Goal: Task Accomplishment & Management: Complete application form

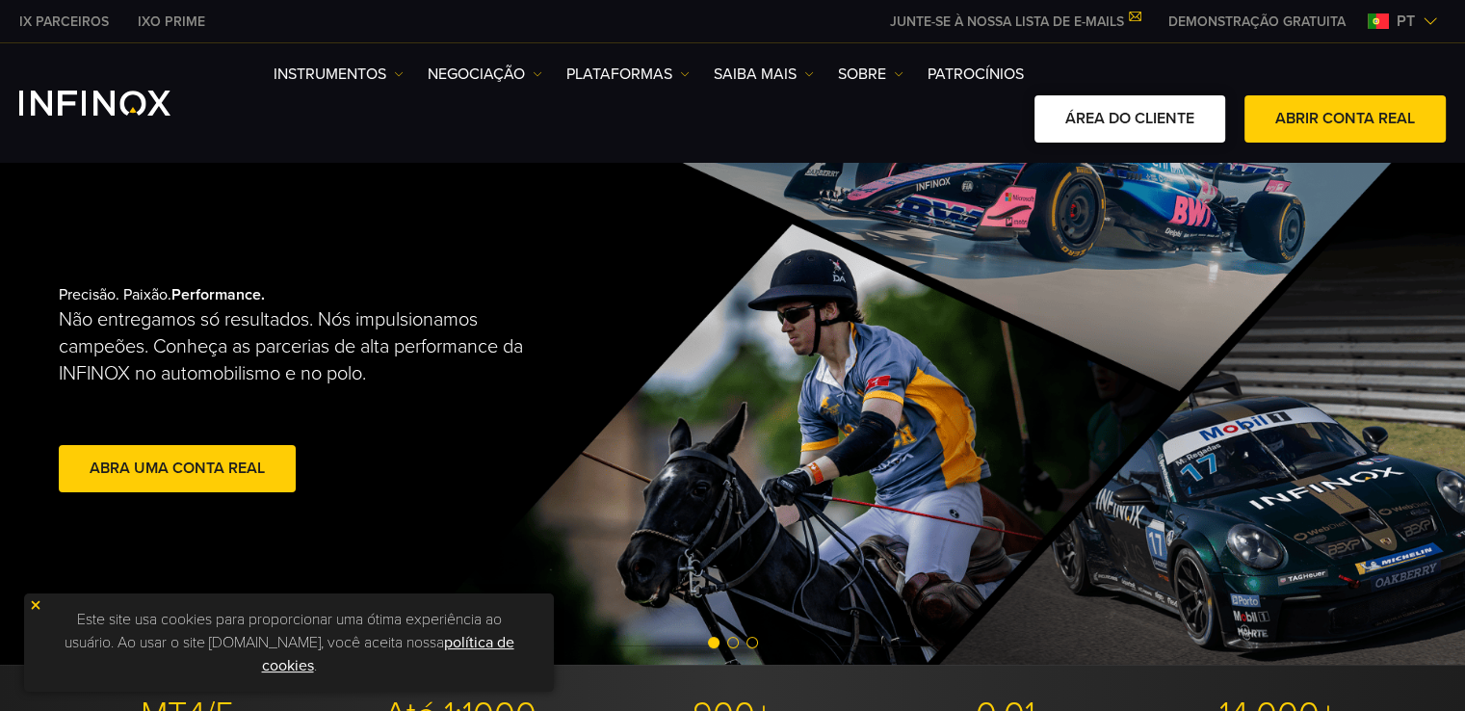
click at [1174, 115] on link "ÁREA DO CLIENTE" at bounding box center [1130, 118] width 191 height 47
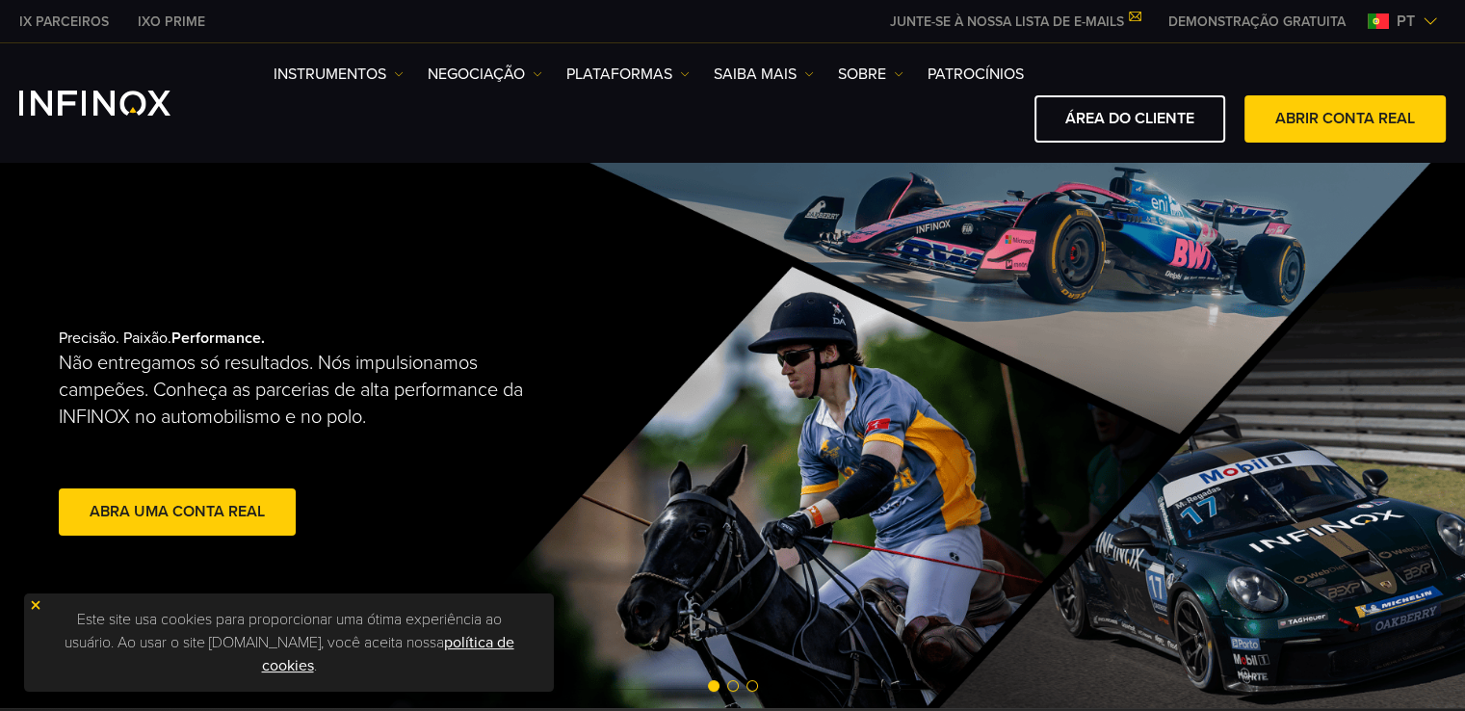
click at [1429, 22] on img at bounding box center [1430, 20] width 15 height 15
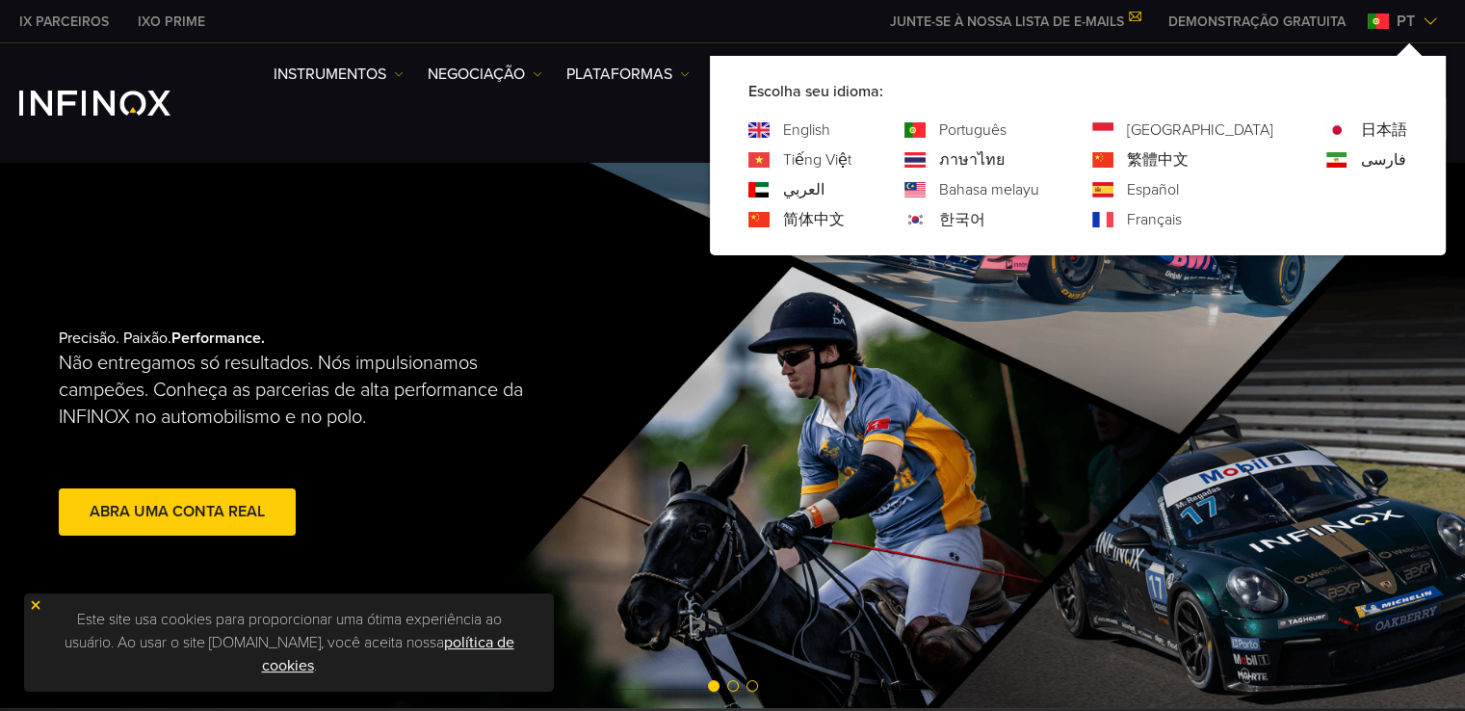
click at [1429, 22] on img at bounding box center [1430, 20] width 15 height 15
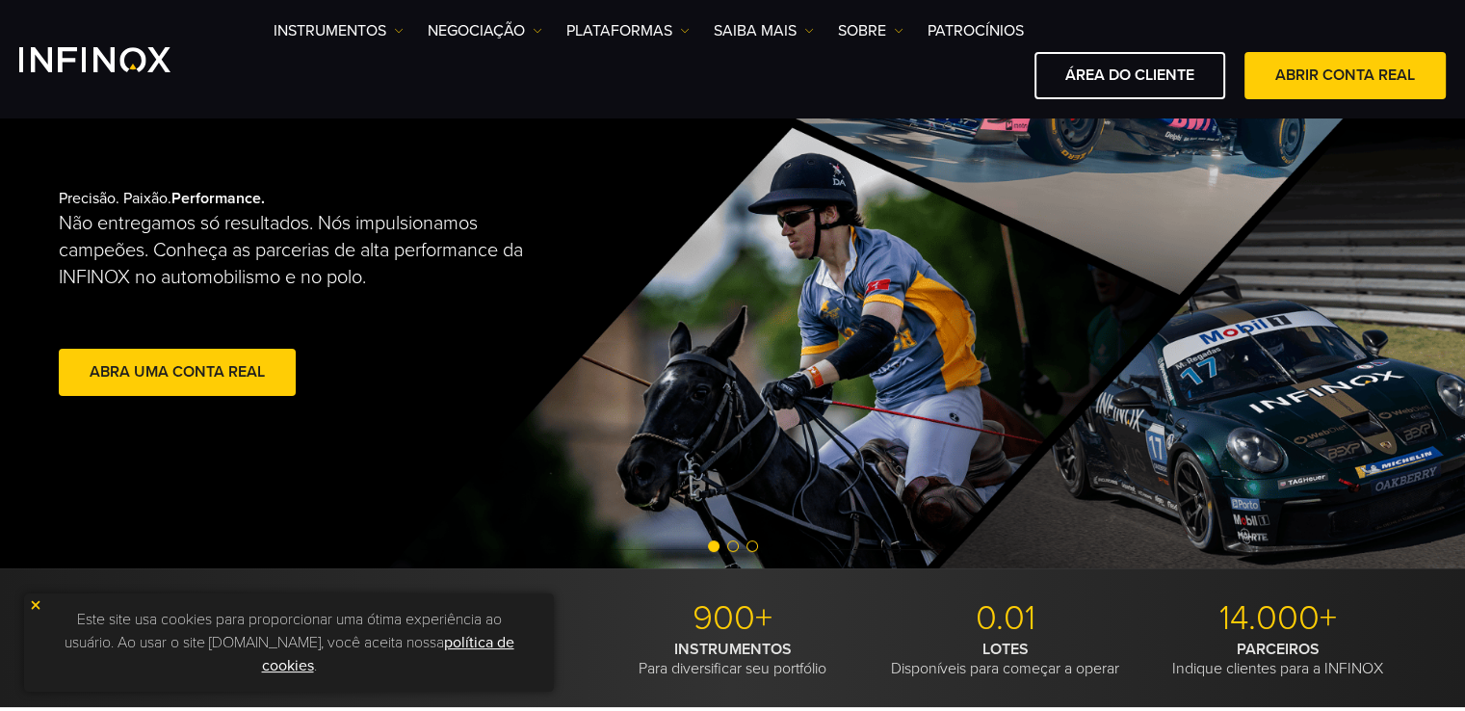
scroll to position [289, 0]
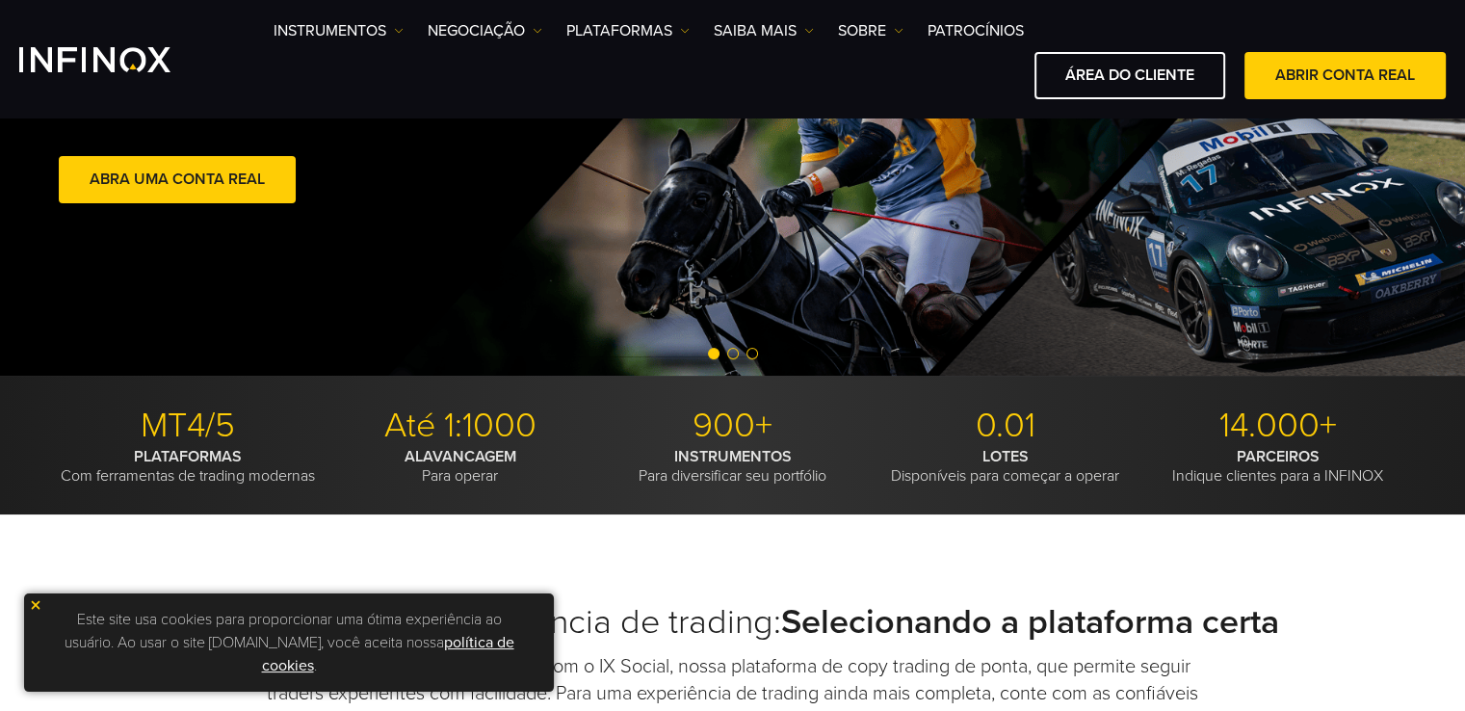
click at [177, 180] on span at bounding box center [177, 180] width 0 height 0
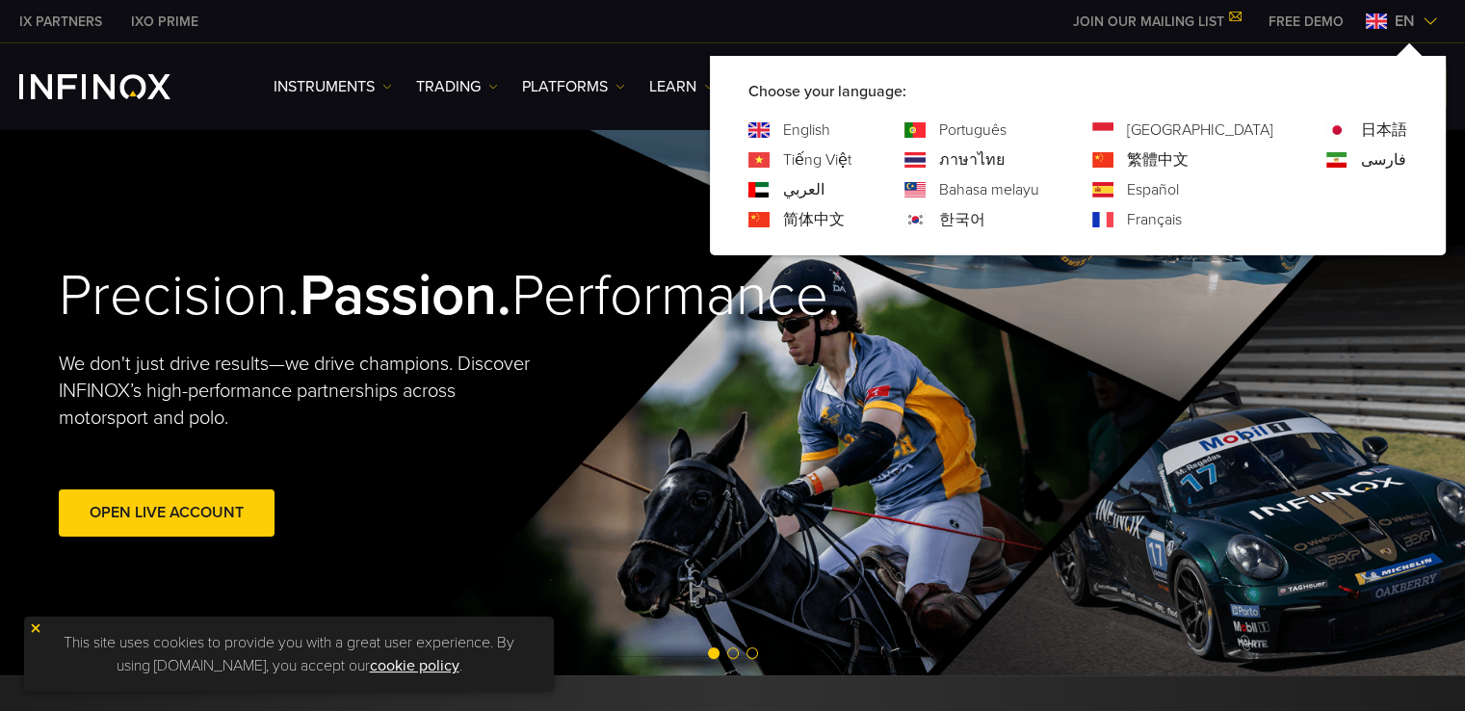
click at [1007, 131] on link "Português" at bounding box center [972, 129] width 67 height 23
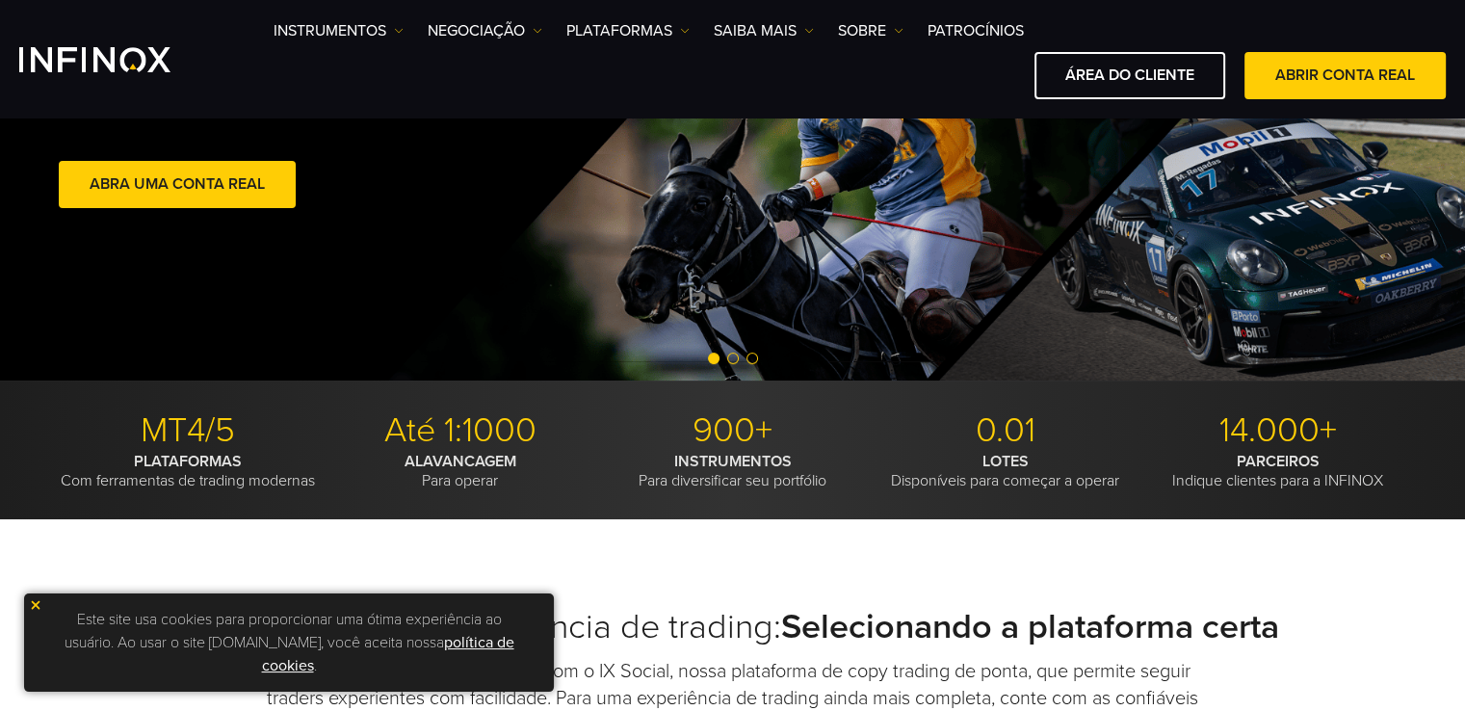
scroll to position [578, 0]
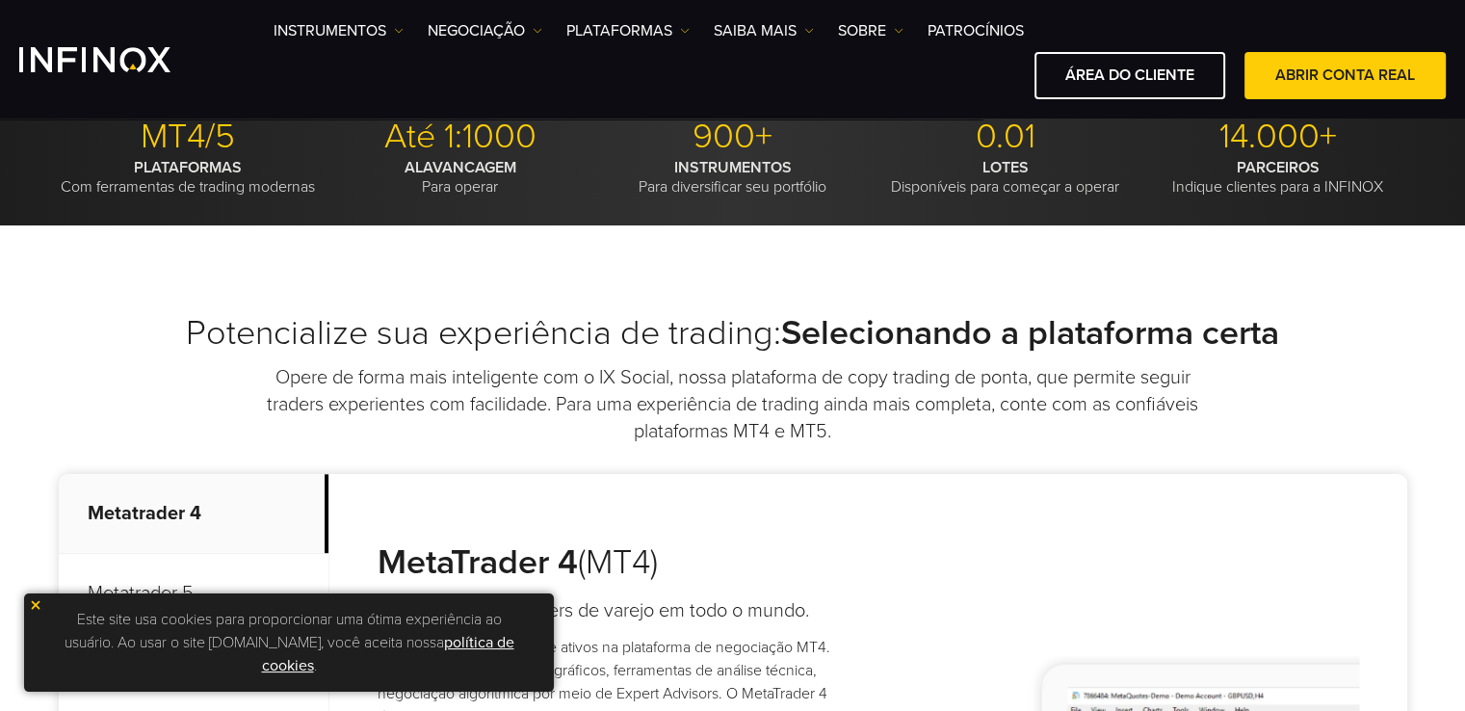
click at [35, 603] on img at bounding box center [35, 604] width 13 height 13
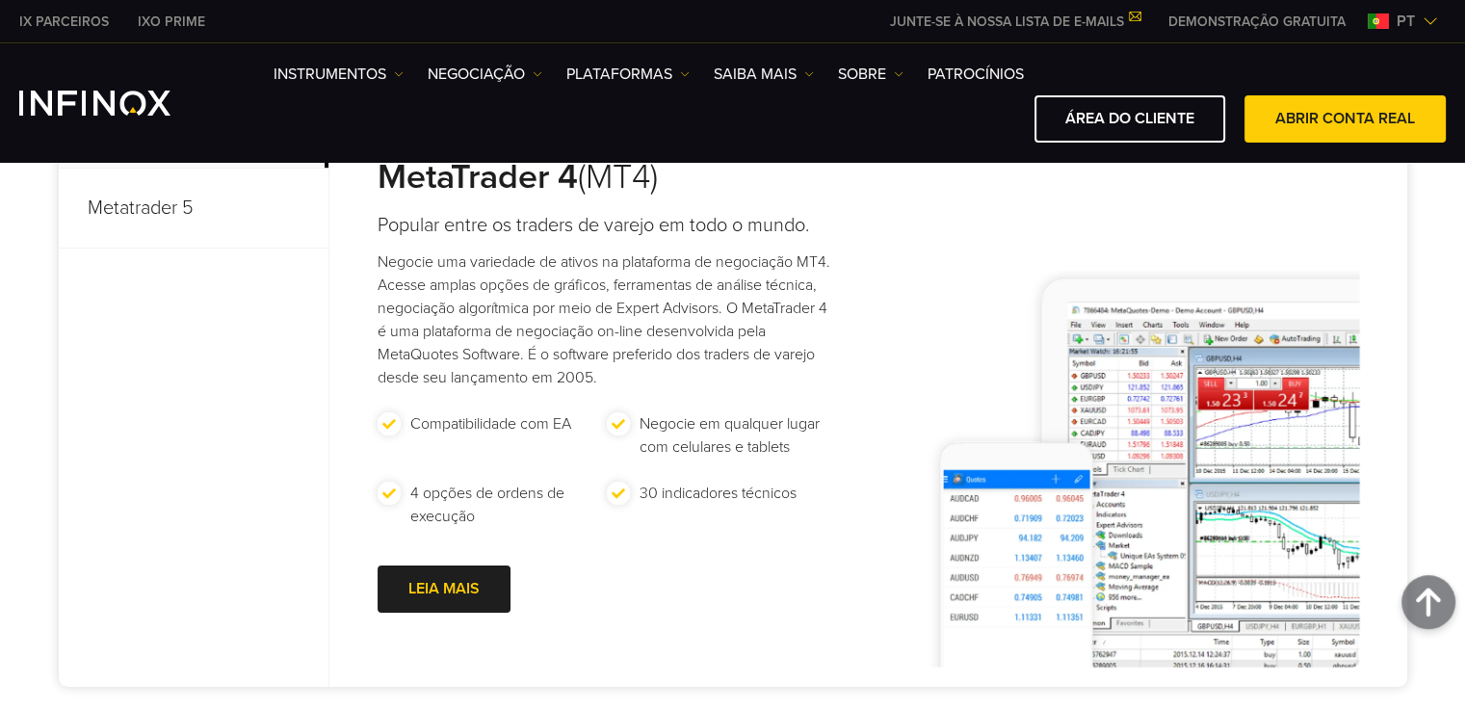
scroll to position [0, 0]
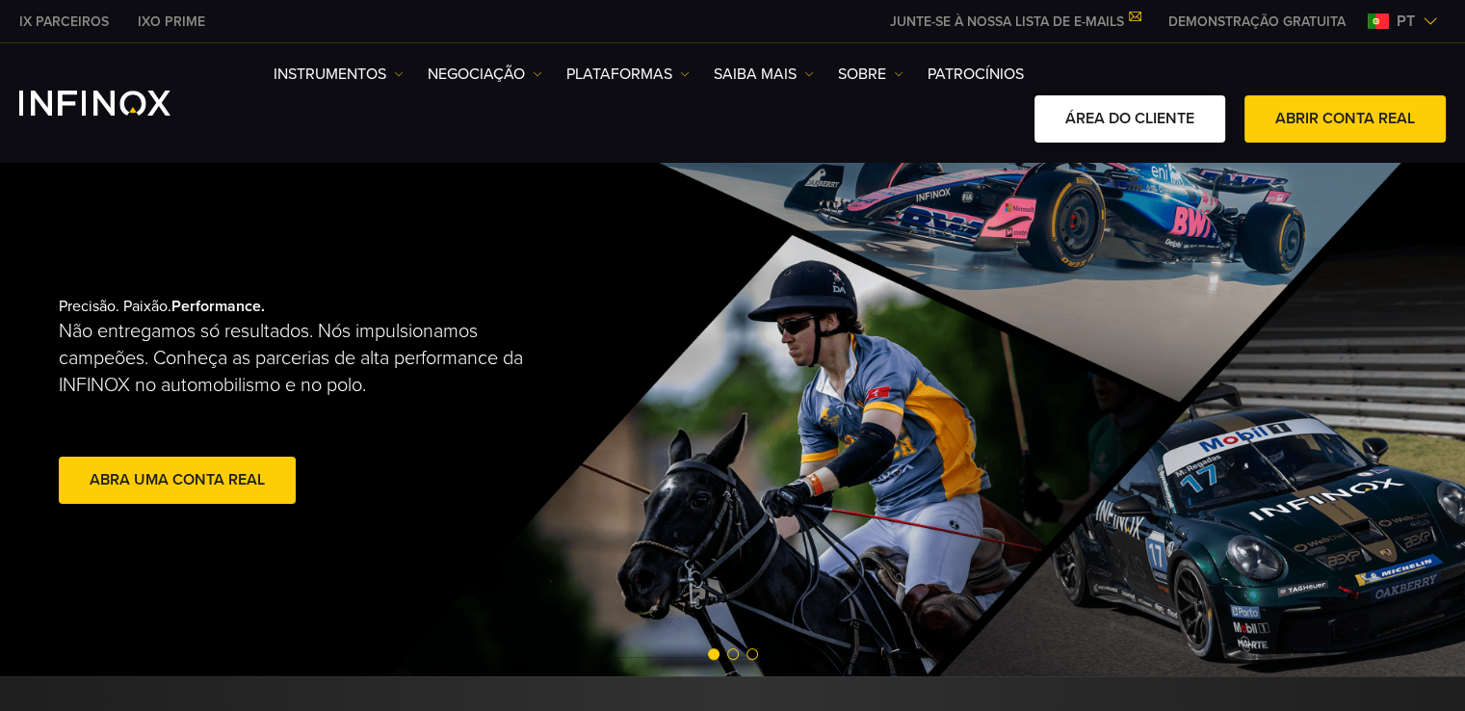
click at [1160, 107] on link "ÁREA DO CLIENTE" at bounding box center [1130, 118] width 191 height 47
